Goal: Transaction & Acquisition: Download file/media

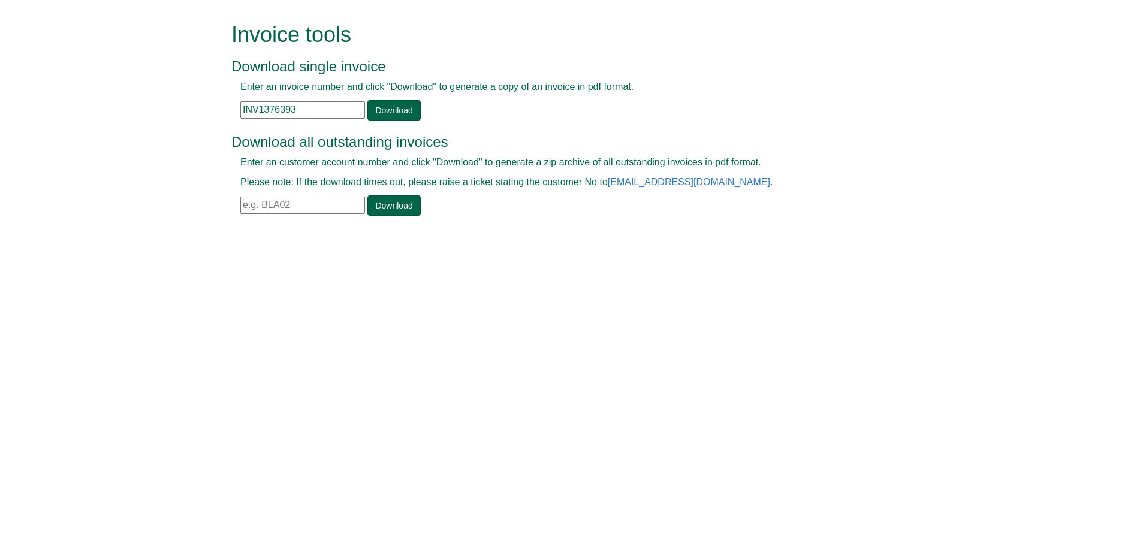
drag, startPoint x: 322, startPoint y: 107, endPoint x: 197, endPoint y: 107, distance: 125.3
click at [197, 107] on form "Invoice tools Download single invoice Enter an invoice number and click "Downlo…" at bounding box center [573, 120] width 1146 height 241
paste input "6058"
click at [387, 115] on link "Download" at bounding box center [394, 110] width 53 height 20
drag, startPoint x: 299, startPoint y: 108, endPoint x: 213, endPoint y: 113, distance: 85.3
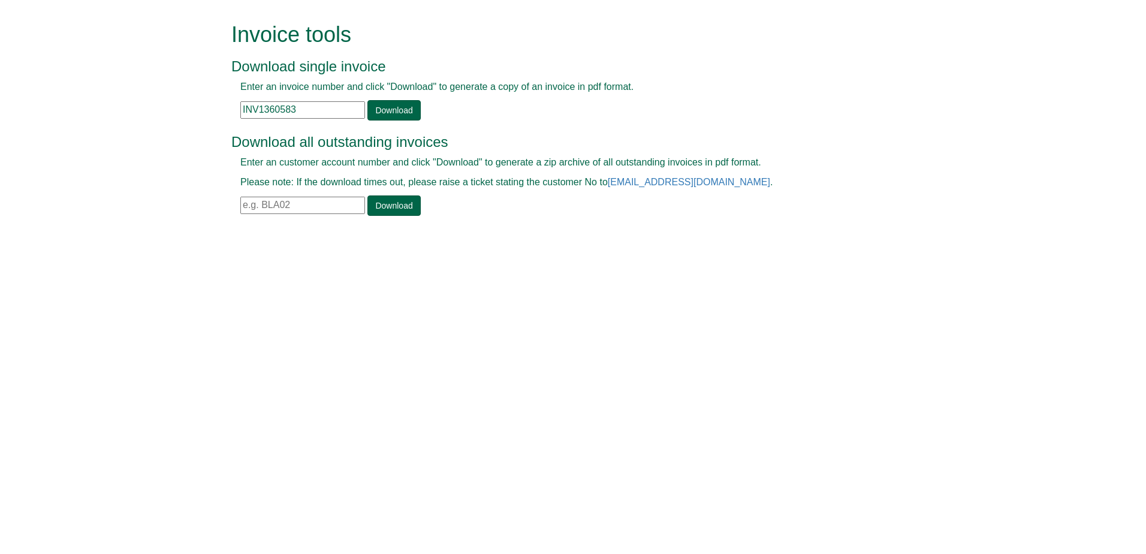
click at [213, 113] on form "Invoice tools Download single invoice Enter an invoice number and click "Downlo…" at bounding box center [573, 120] width 1146 height 241
paste input "75671"
click at [380, 115] on link "Download" at bounding box center [394, 110] width 53 height 20
drag, startPoint x: 326, startPoint y: 109, endPoint x: 170, endPoint y: 103, distance: 156.0
click at [170, 103] on form "Invoice tools Download single invoice Enter an invoice number and click "Downlo…" at bounding box center [573, 120] width 1146 height 241
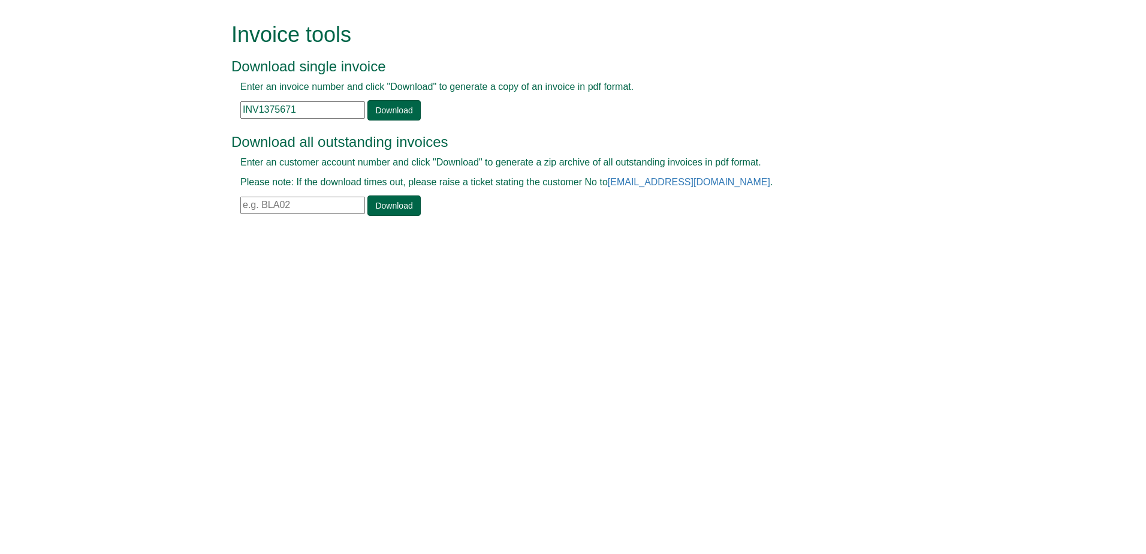
paste input "9884"
click at [374, 115] on link "Download" at bounding box center [394, 110] width 53 height 20
drag, startPoint x: 308, startPoint y: 118, endPoint x: 168, endPoint y: 114, distance: 140.4
click at [168, 114] on form "Invoice tools Download single invoice Enter an invoice number and click "Downlo…" at bounding box center [573, 120] width 1146 height 241
paste input "61465"
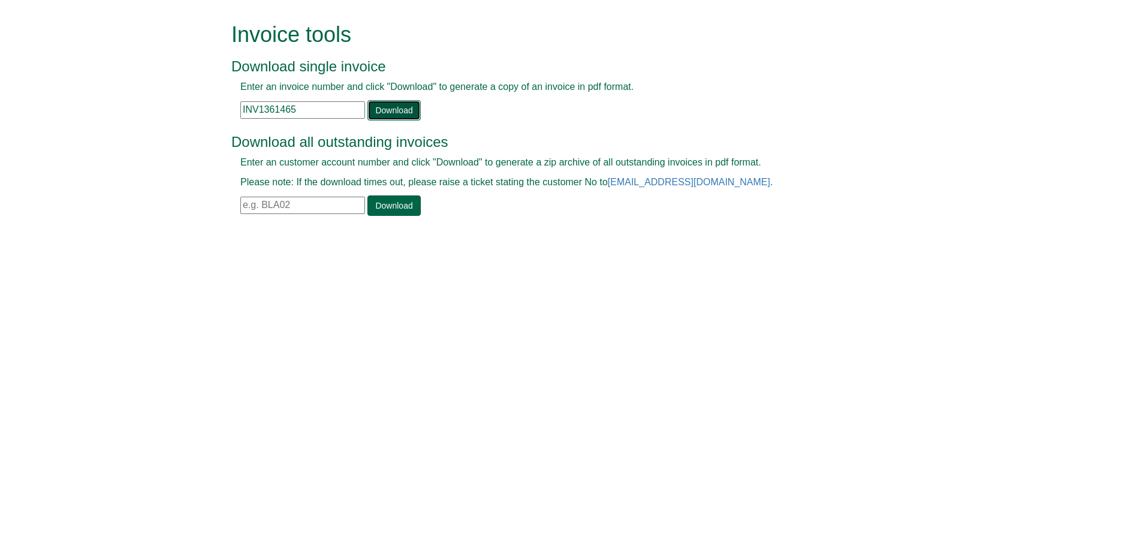
click at [393, 111] on link "Download" at bounding box center [394, 110] width 53 height 20
drag, startPoint x: 314, startPoint y: 111, endPoint x: 171, endPoint y: 114, distance: 142.7
click at [171, 114] on form "Invoice tools Download single invoice Enter an invoice number and click "Downlo…" at bounding box center [573, 120] width 1146 height 241
paste input "23379"
type input "INV1323379"
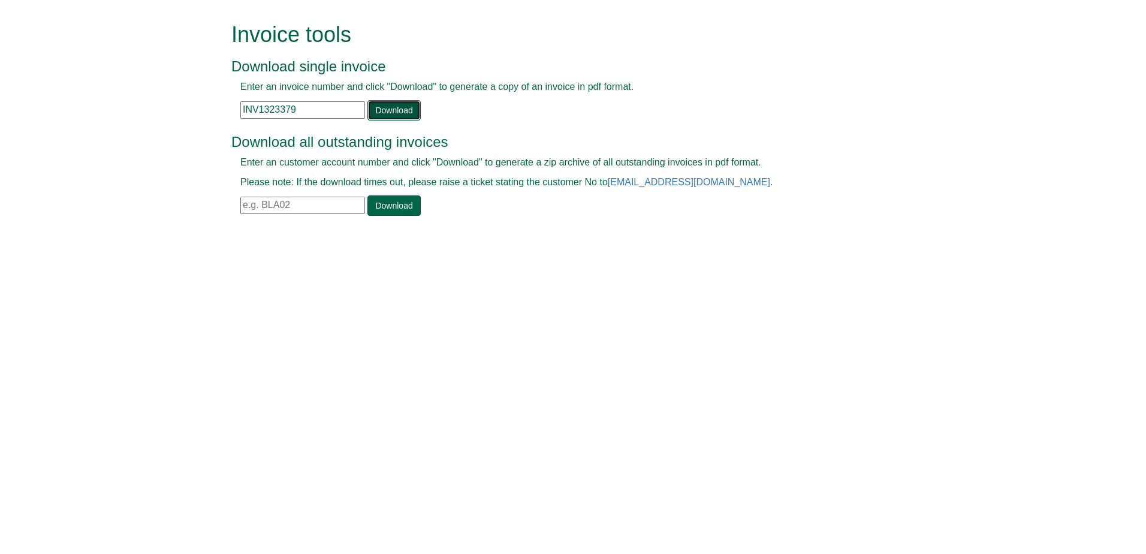
click at [374, 112] on link "Download" at bounding box center [394, 110] width 53 height 20
